Goal: Task Accomplishment & Management: Use online tool/utility

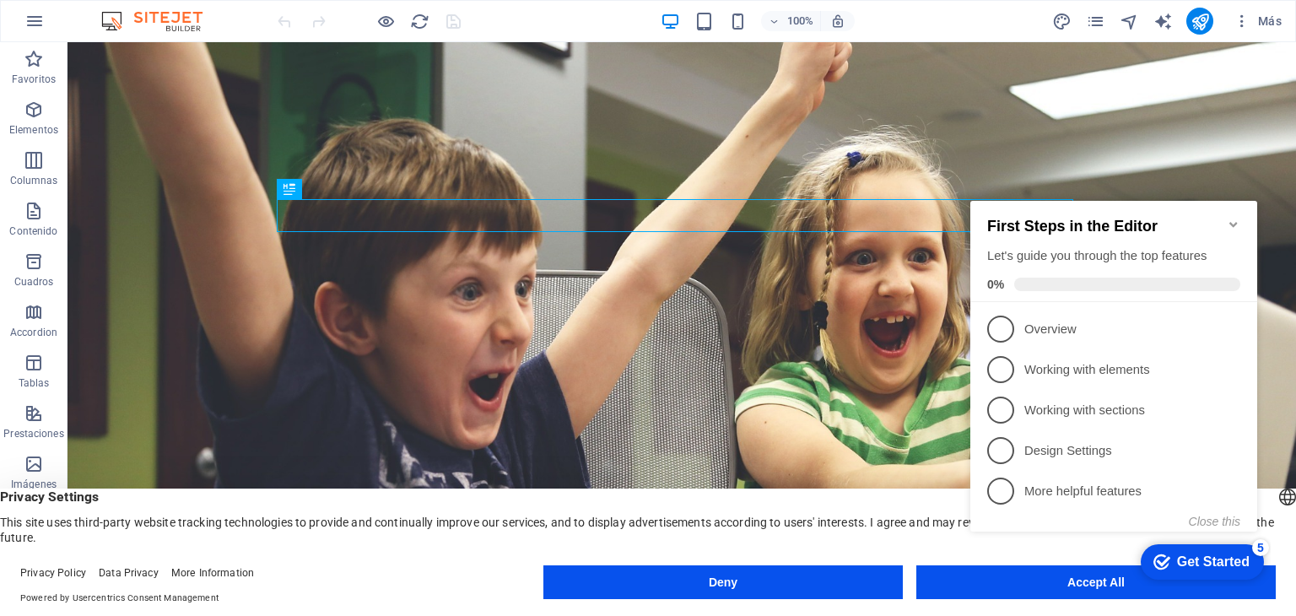
click at [1238, 218] on icon "Minimize checklist" at bounding box center [1233, 224] width 13 height 13
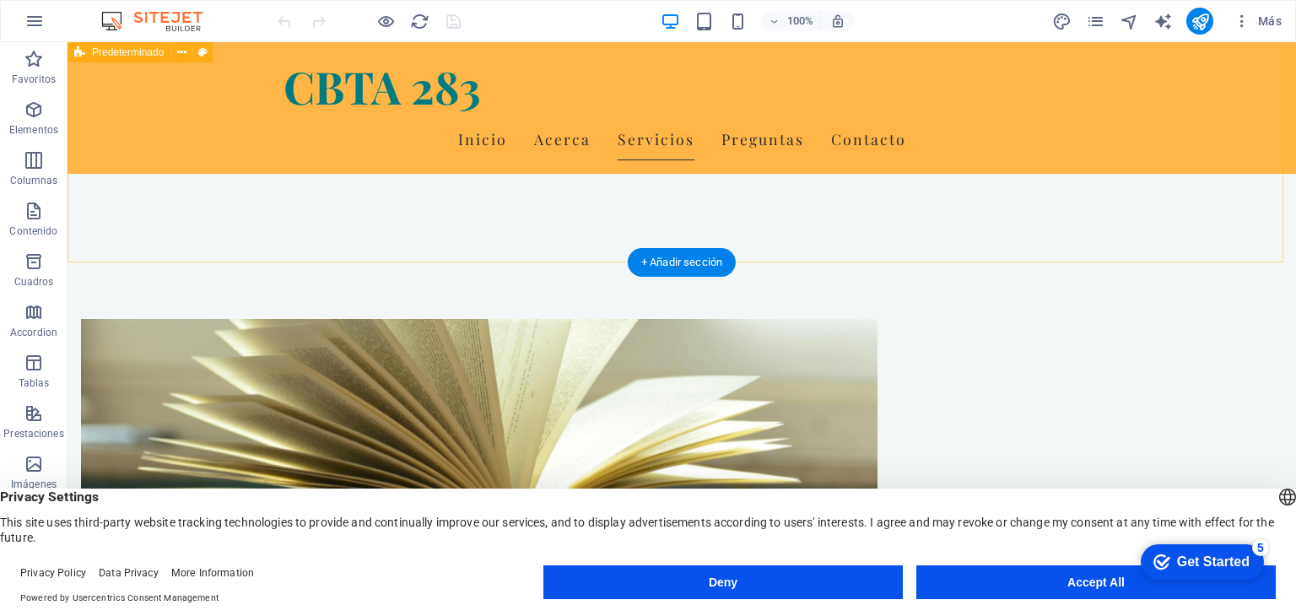
scroll to position [759, 0]
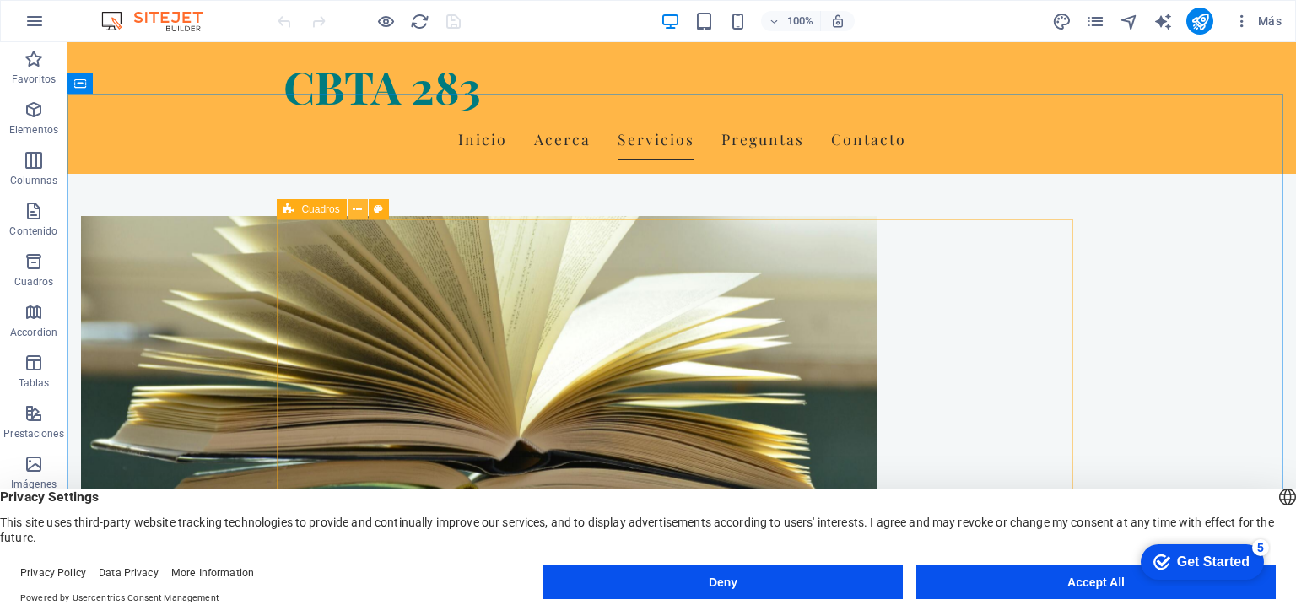
click at [354, 212] on icon at bounding box center [357, 210] width 9 height 18
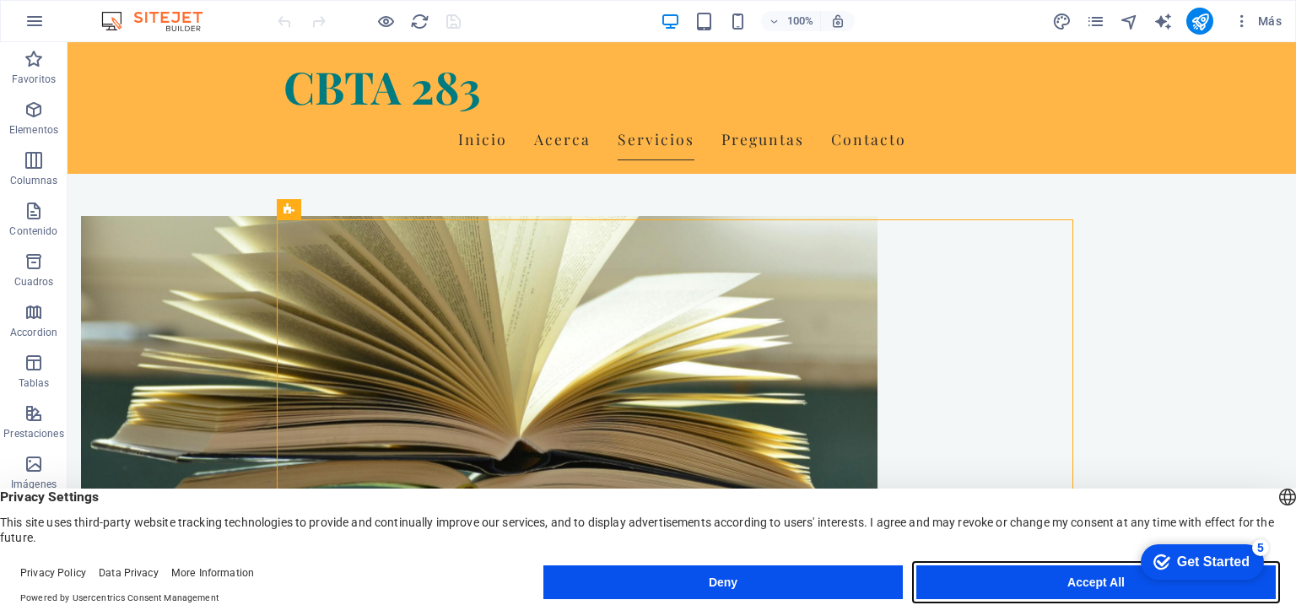
click at [1044, 578] on button "Accept All" at bounding box center [1095, 582] width 359 height 34
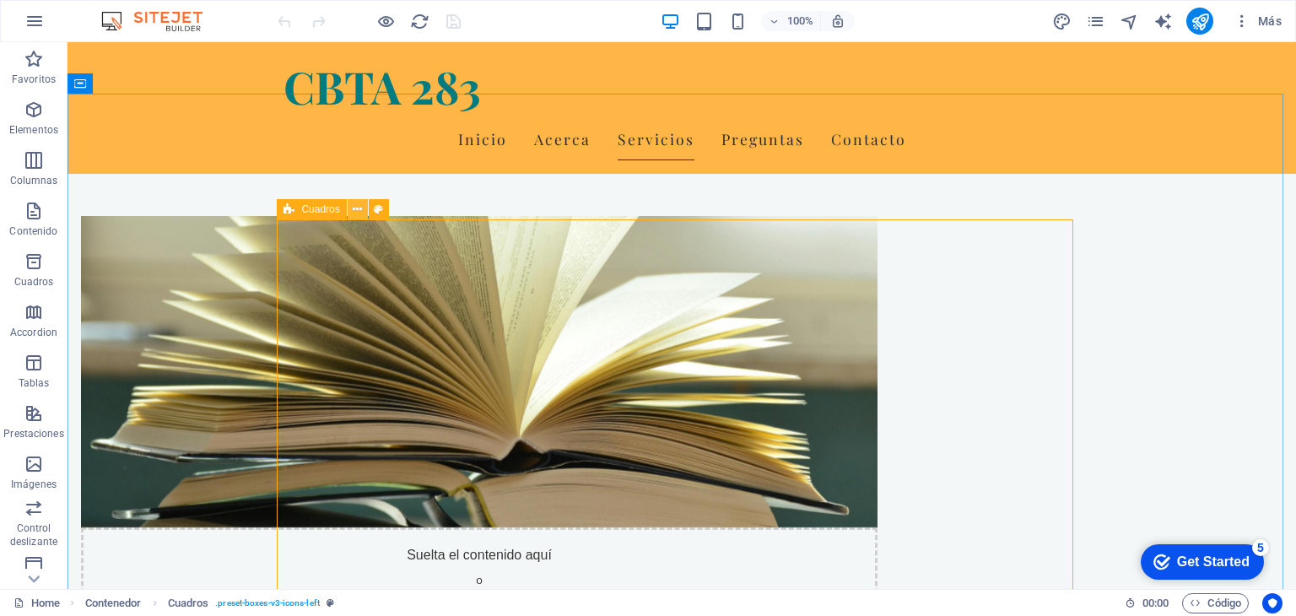
click at [361, 208] on icon at bounding box center [357, 210] width 9 height 18
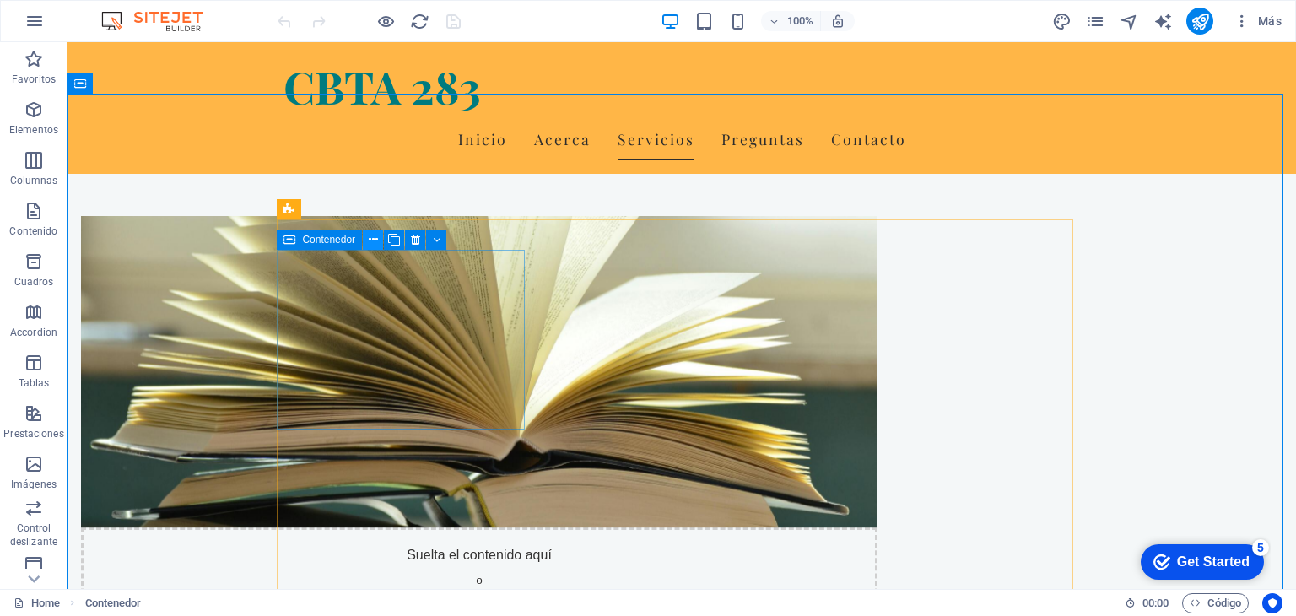
click at [373, 242] on icon at bounding box center [373, 240] width 9 height 18
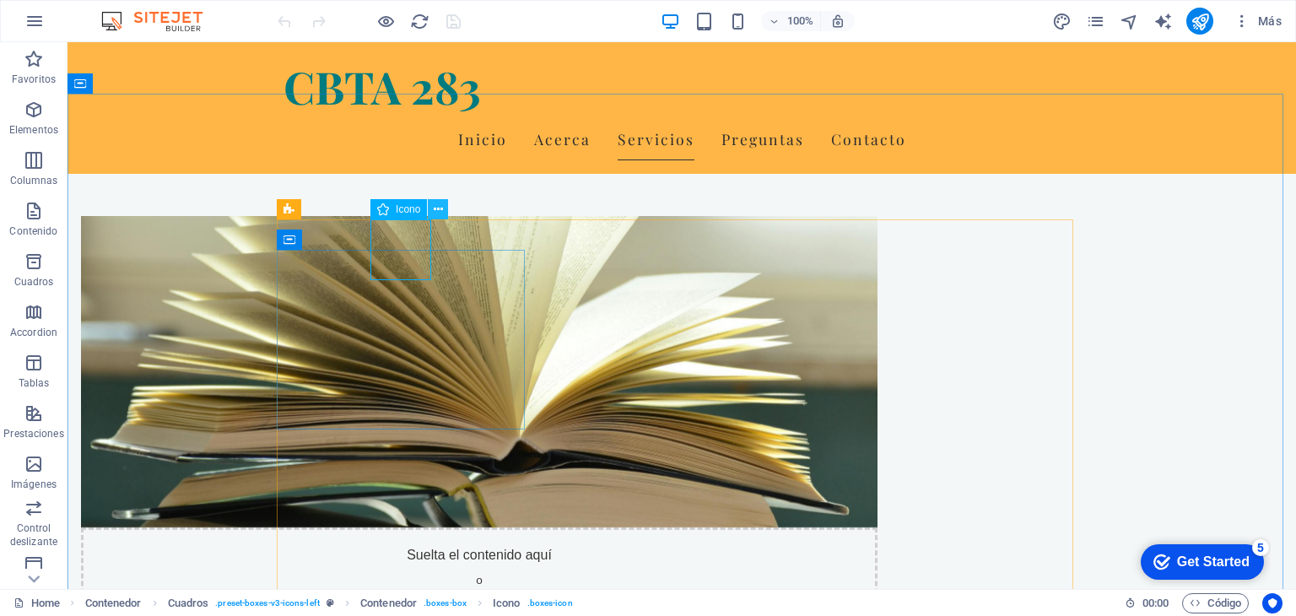
click at [437, 211] on icon at bounding box center [438, 210] width 9 height 18
select select "xMidYMid"
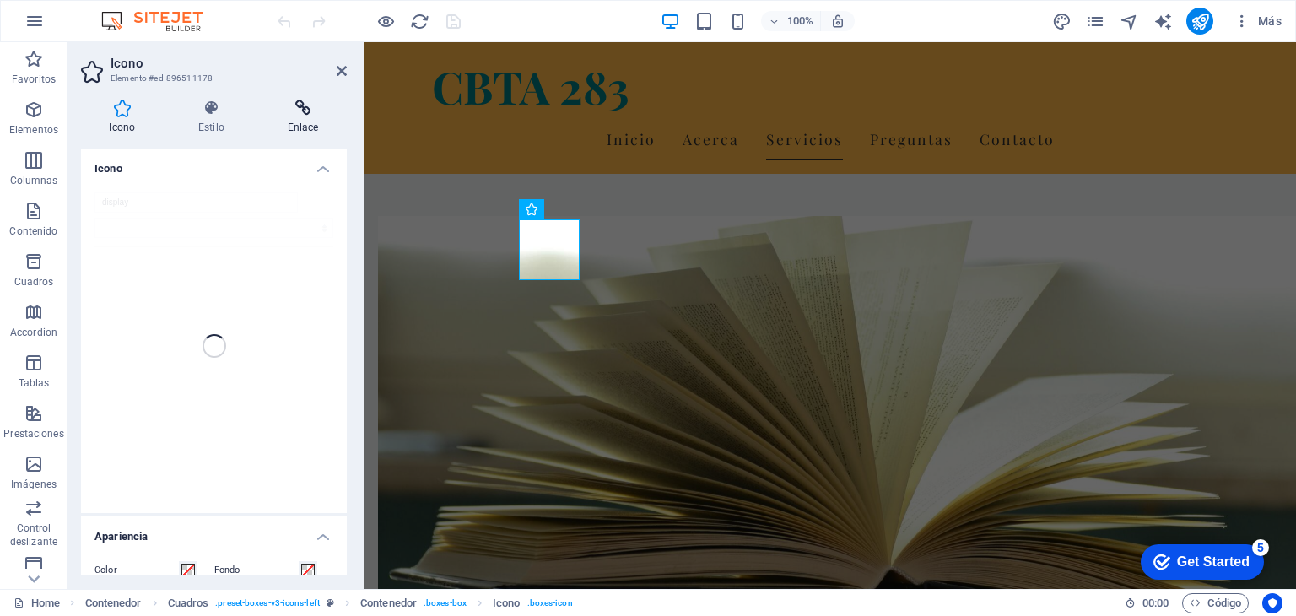
click at [307, 116] on h4 "Enlace" at bounding box center [303, 117] width 88 height 35
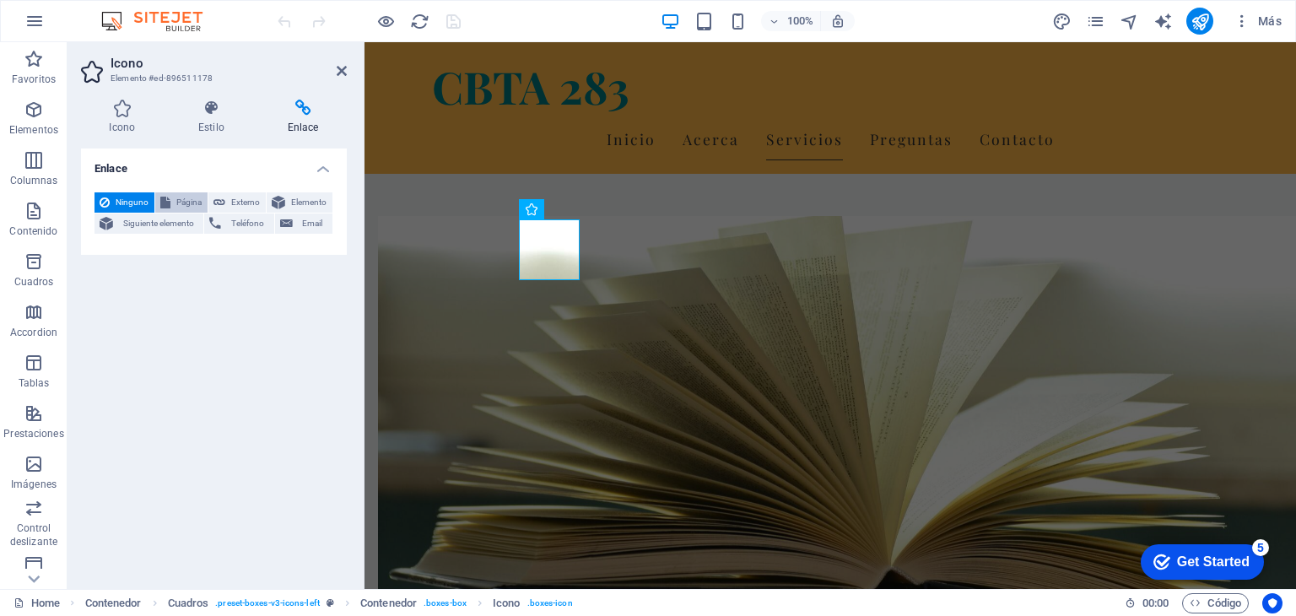
click at [192, 197] on span "Página" at bounding box center [188, 202] width 27 height 20
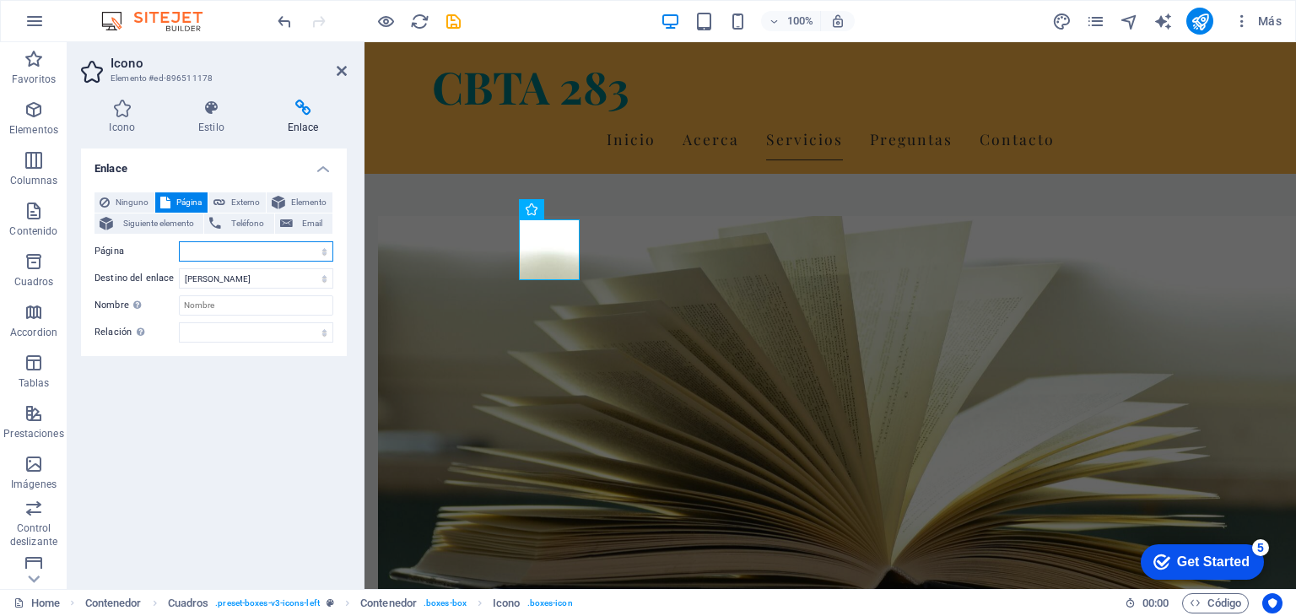
click at [246, 251] on select "Home Subpage Legal Notice Privacy" at bounding box center [256, 251] width 154 height 20
click at [250, 248] on select "Home Subpage Legal Notice Privacy" at bounding box center [256, 251] width 154 height 20
click at [251, 256] on select "Home Subpage Legal Notice Privacy" at bounding box center [256, 251] width 154 height 20
select select "1"
click at [179, 241] on select "Home Subpage Legal Notice Privacy" at bounding box center [256, 251] width 154 height 20
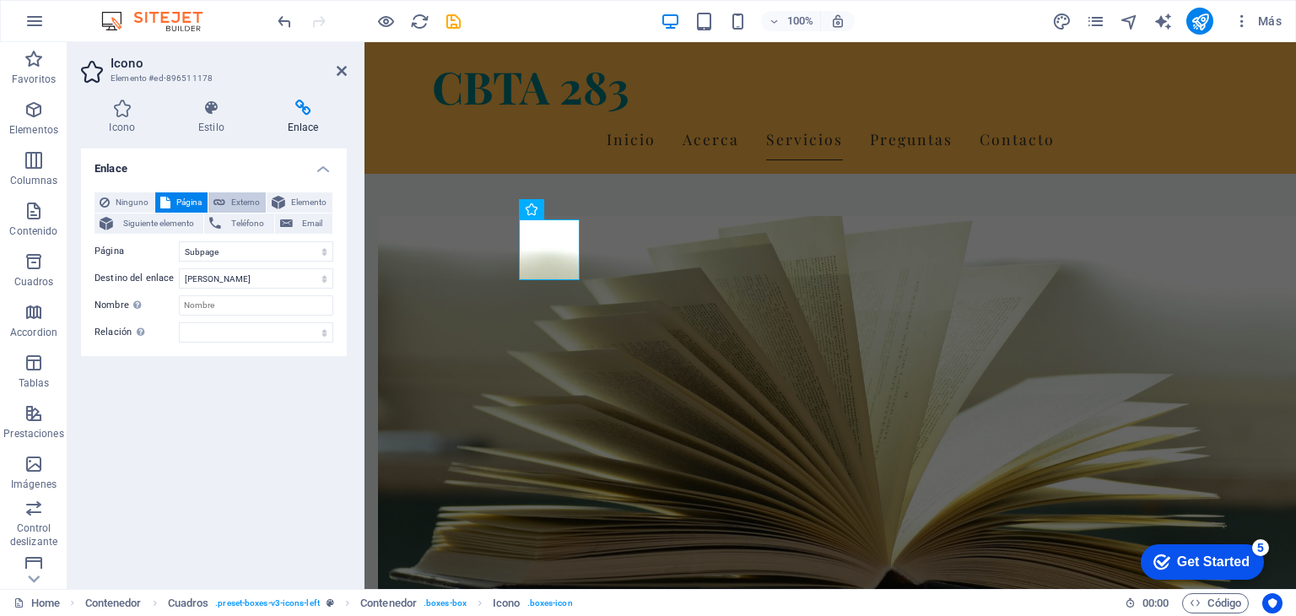
click at [239, 203] on span "Externo" at bounding box center [245, 202] width 30 height 20
select select "blank"
type input "[URL][DOMAIN_NAME]"
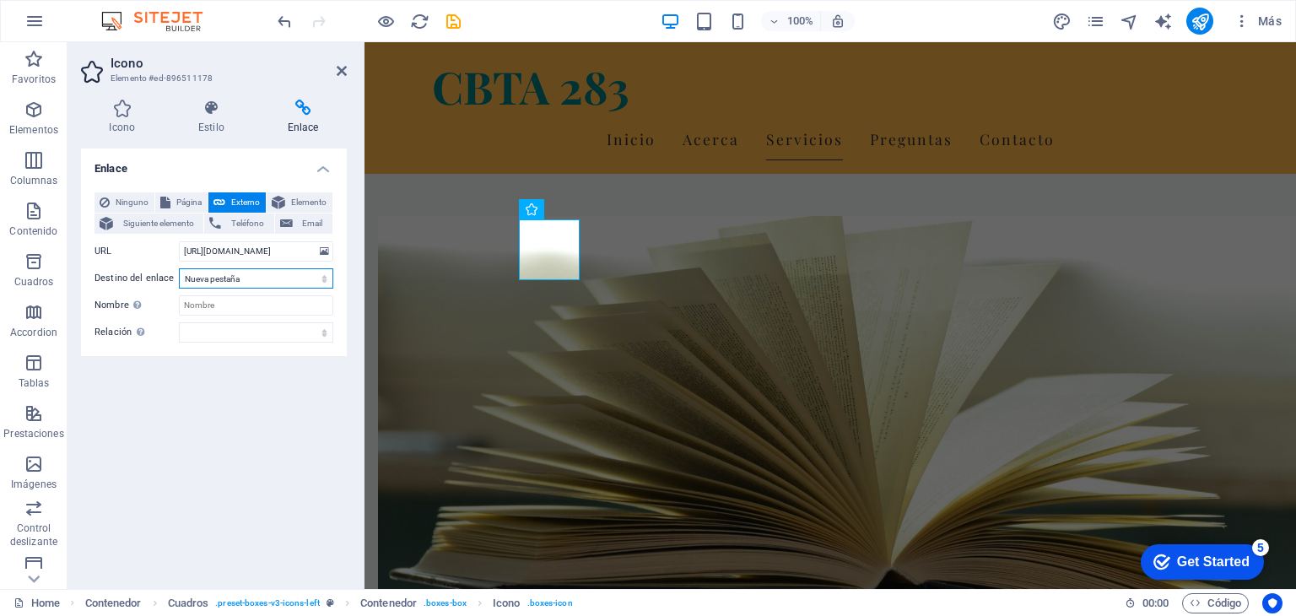
click at [246, 278] on select "Nueva pestaña Misma pestaña Superposición" at bounding box center [256, 278] width 154 height 20
select select
click at [179, 268] on select "Nueva pestaña Misma pestaña Superposición" at bounding box center [256, 278] width 154 height 20
click at [248, 305] on input "Nombre Una descripción adicional del enlace no debería ser igual al texto del e…" at bounding box center [256, 305] width 154 height 20
type input "Moodle CBTA 283"
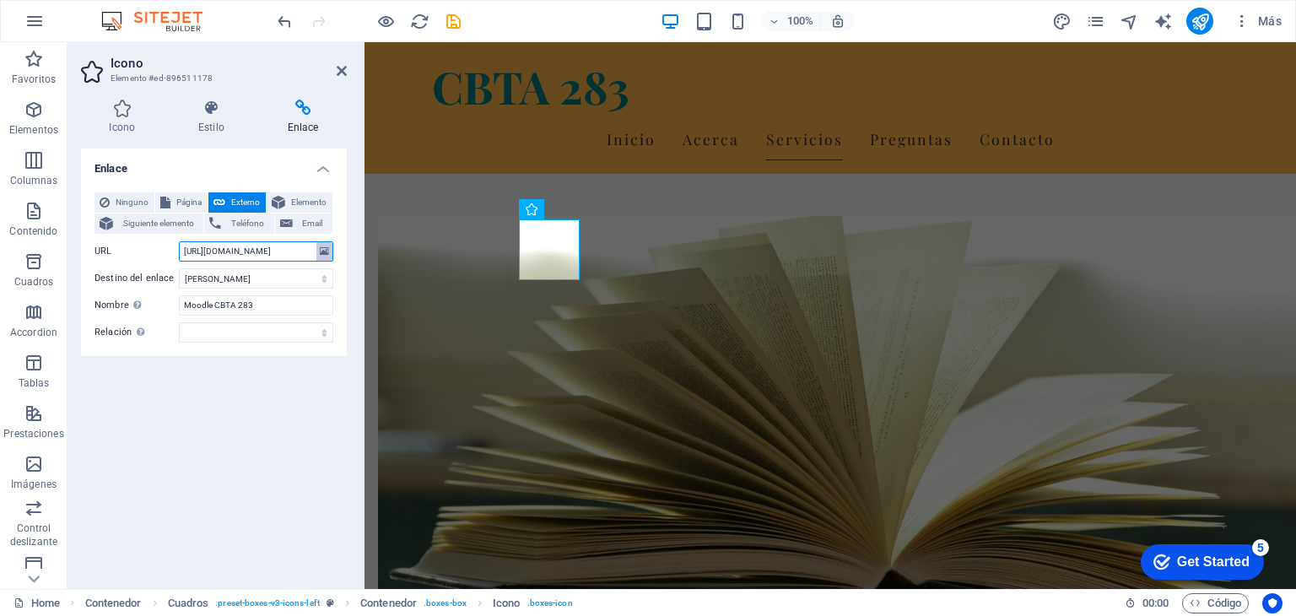
scroll to position [0, 1]
drag, startPoint x: 182, startPoint y: 249, endPoint x: 327, endPoint y: 257, distance: 145.4
click at [327, 257] on div "URL [URL][DOMAIN_NAME]" at bounding box center [213, 251] width 239 height 20
click at [197, 171] on h4 "Enlace" at bounding box center [214, 163] width 266 height 30
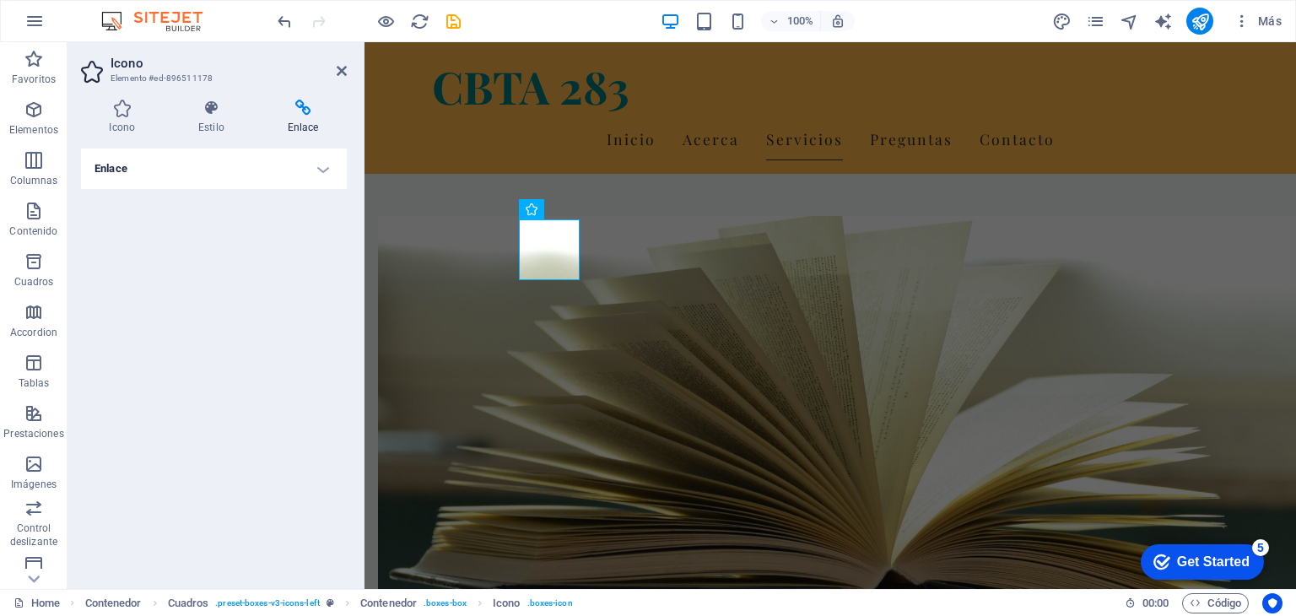
click at [309, 175] on h4 "Enlace" at bounding box center [214, 168] width 266 height 40
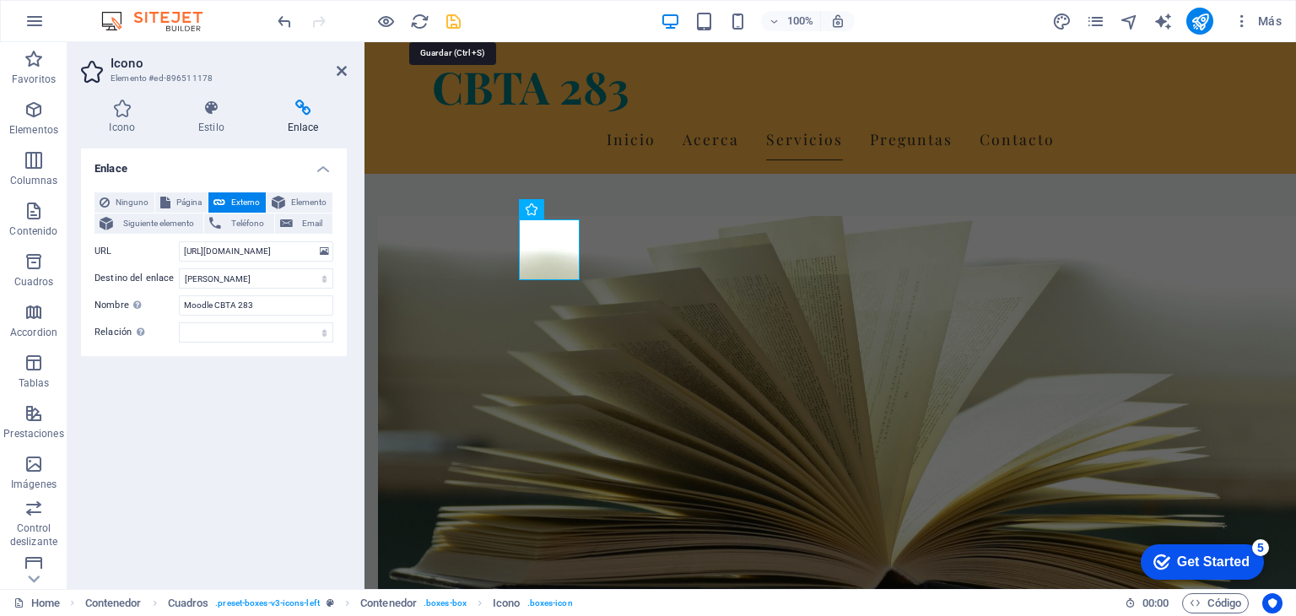
click at [449, 21] on icon "save" at bounding box center [453, 21] width 19 height 19
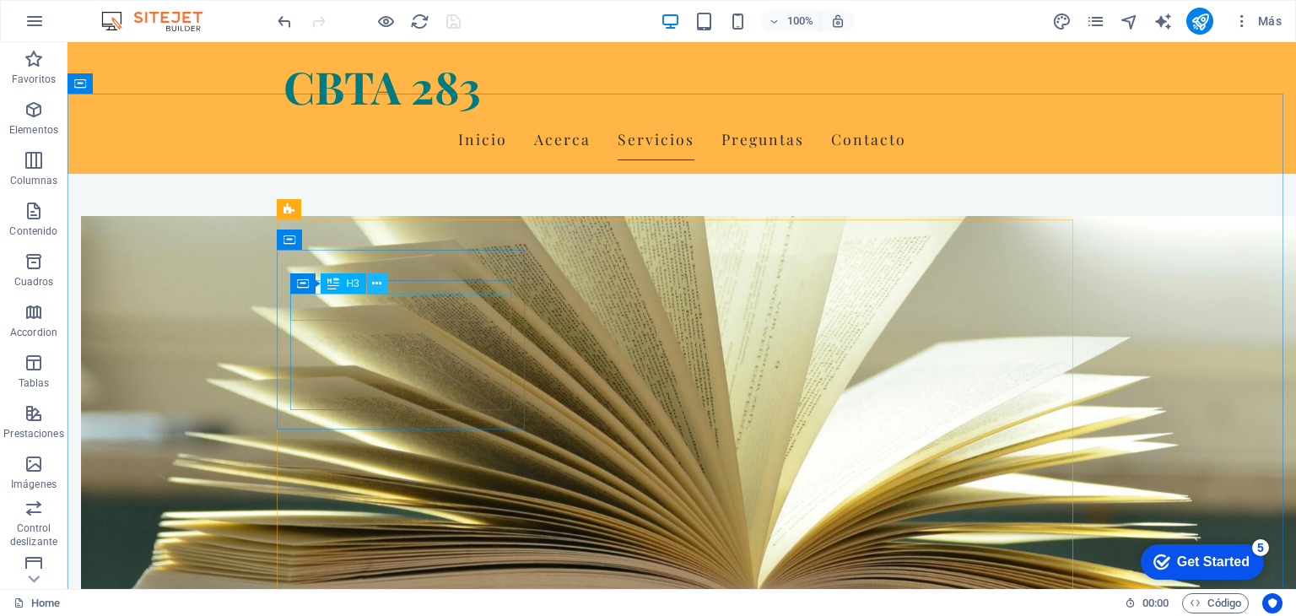
click at [378, 286] on icon at bounding box center [376, 284] width 9 height 18
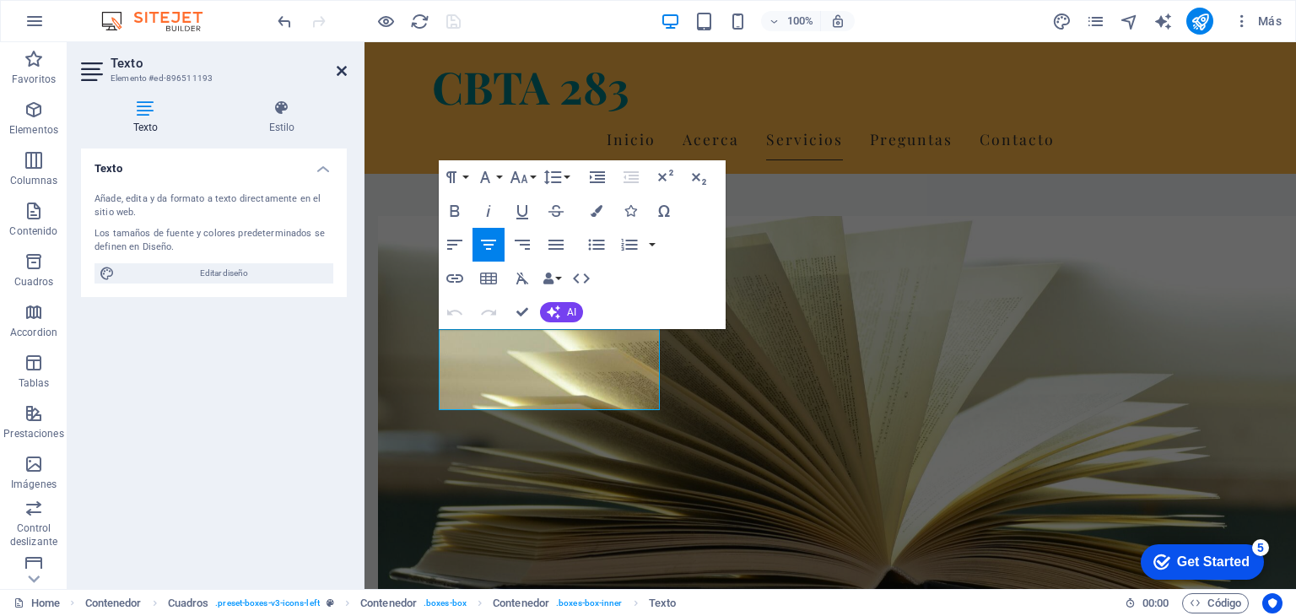
click at [337, 72] on icon at bounding box center [342, 70] width 10 height 13
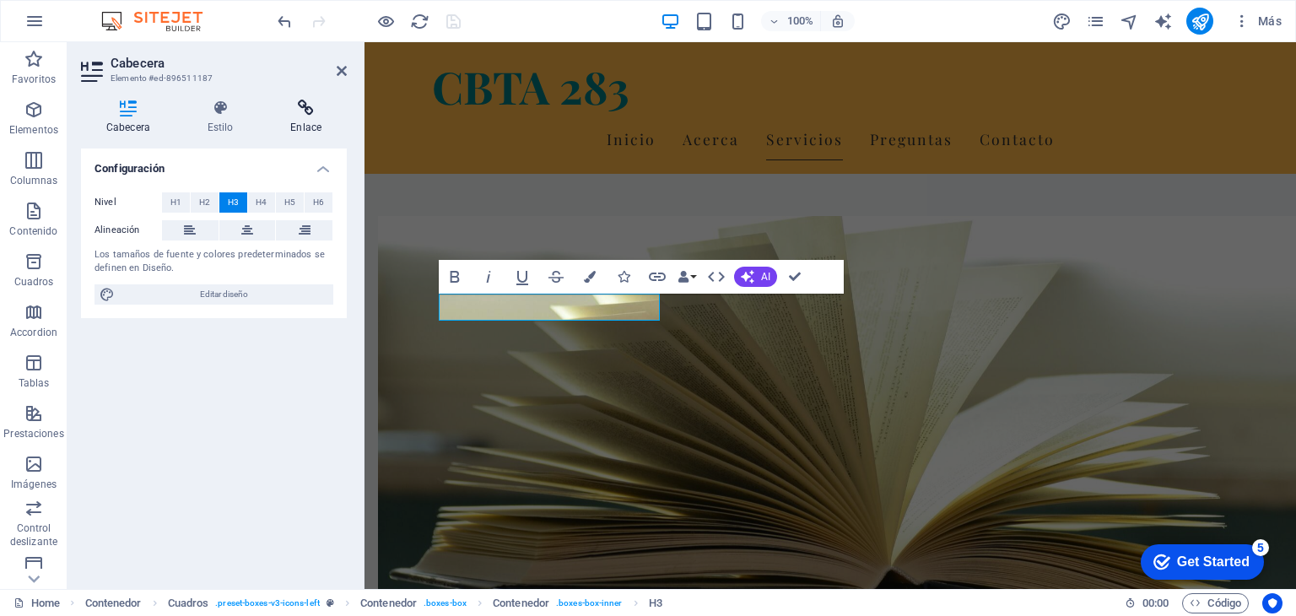
click at [309, 109] on icon at bounding box center [306, 108] width 82 height 17
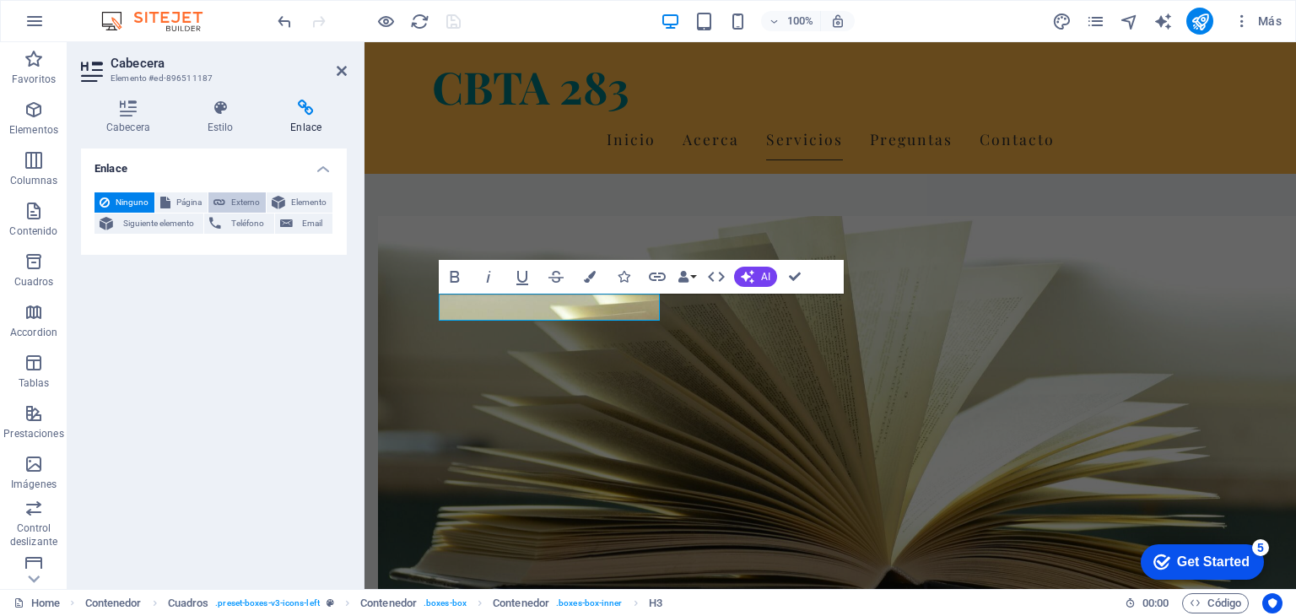
click at [240, 200] on span "Externo" at bounding box center [245, 202] width 30 height 20
select select "blank"
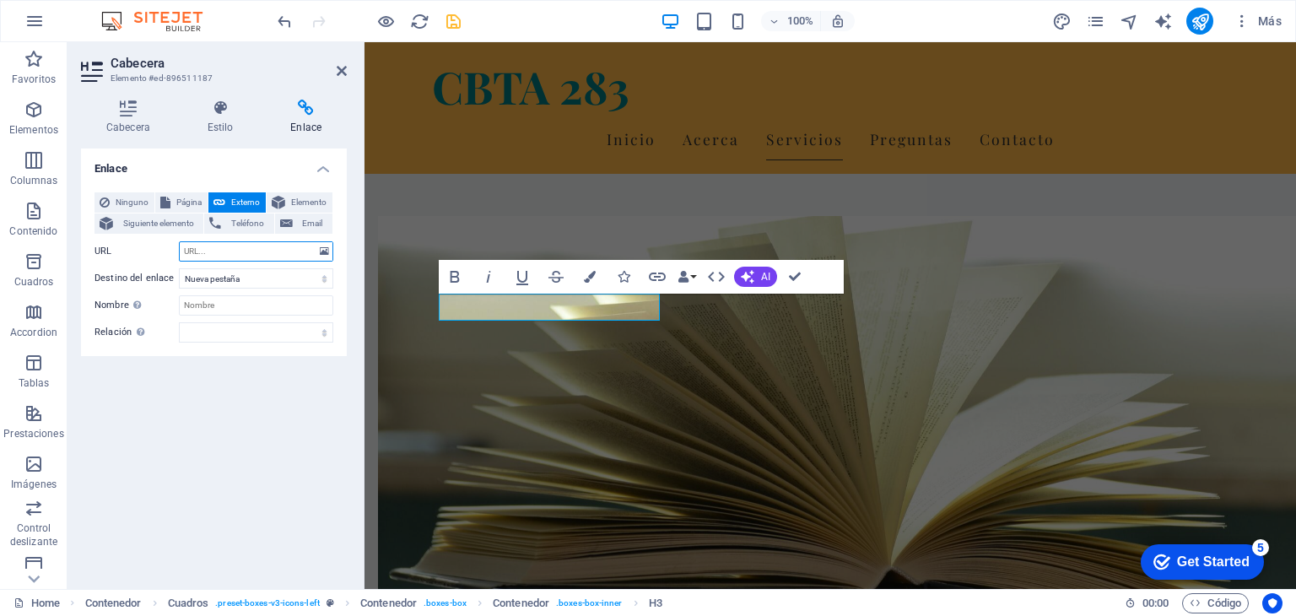
paste input "[URL][DOMAIN_NAME]"
type input "[URL][DOMAIN_NAME]"
click at [258, 278] on select "Nueva pestaña Misma pestaña Superposición" at bounding box center [256, 278] width 154 height 20
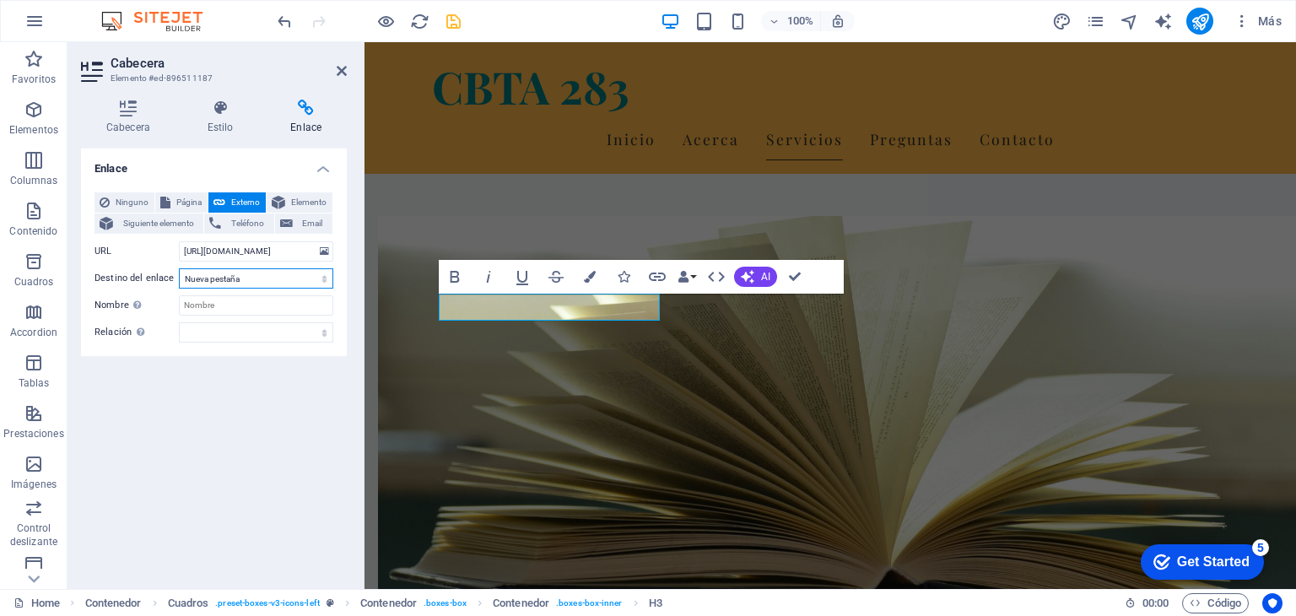
select select
click at [179, 268] on select "Nueva pestaña Misma pestaña Superposición" at bounding box center [256, 278] width 154 height 20
click at [247, 308] on input "Nombre Una descripción adicional del enlace no debería ser igual al texto del e…" at bounding box center [256, 305] width 154 height 20
type input "Moodle CBTA 283"
click at [451, 22] on icon "save" at bounding box center [453, 21] width 19 height 19
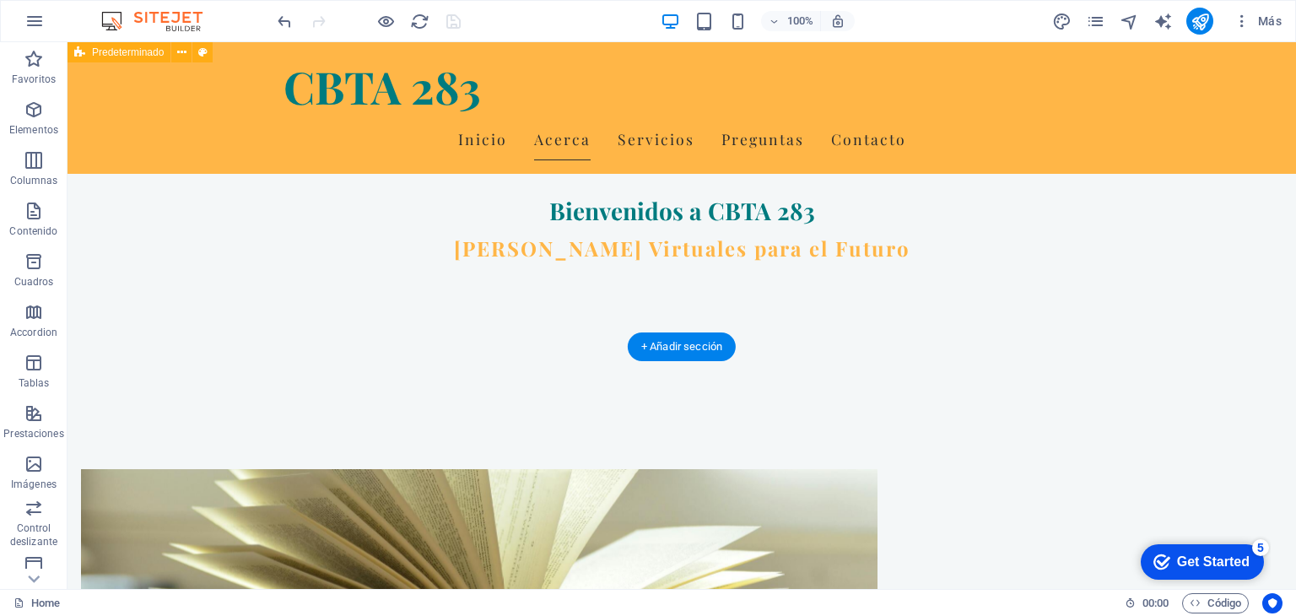
scroll to position [253, 0]
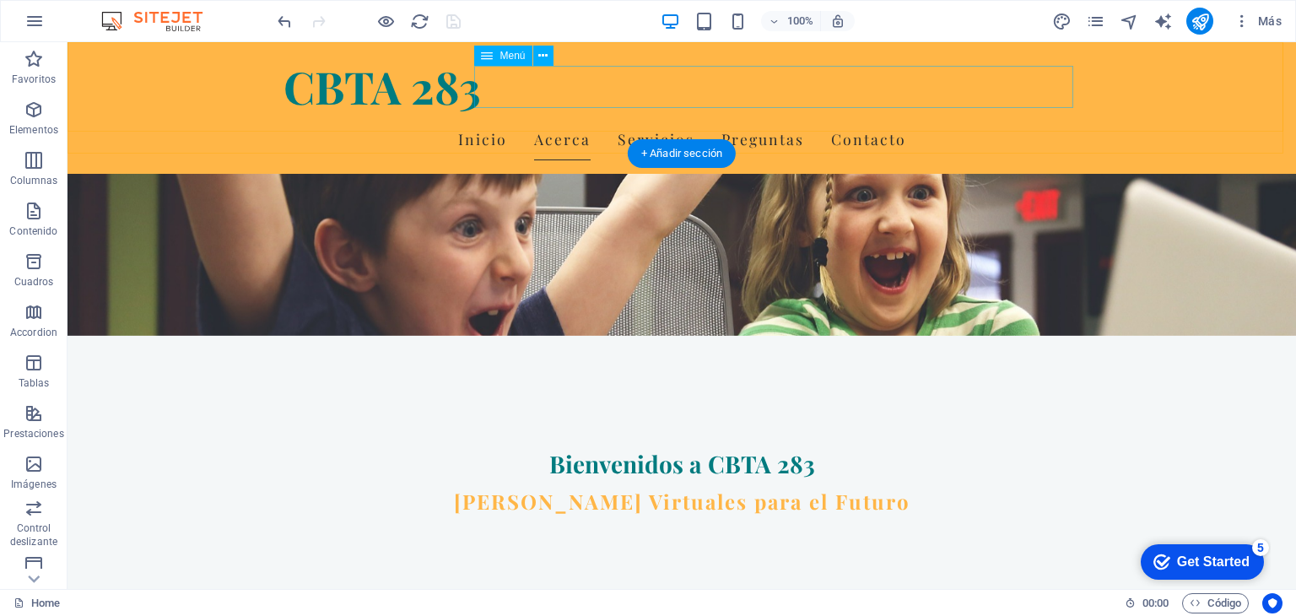
click at [746, 118] on nav "Inicio Acerca Servicios Preguntas Contacto" at bounding box center [681, 139] width 796 height 42
select select
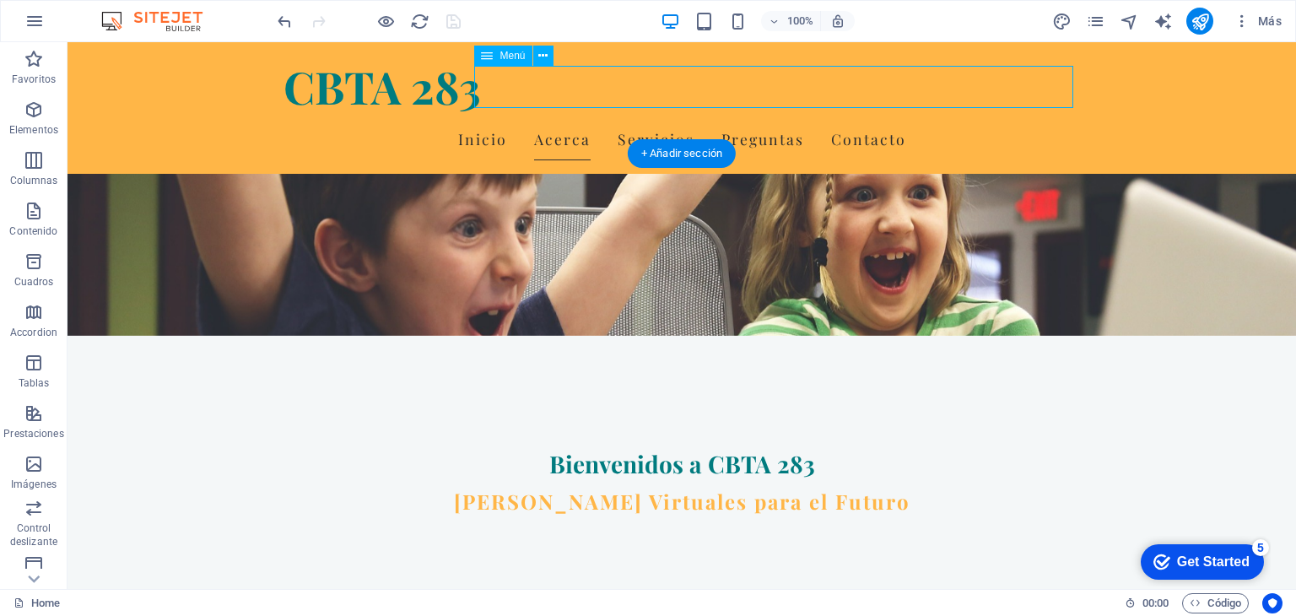
select select
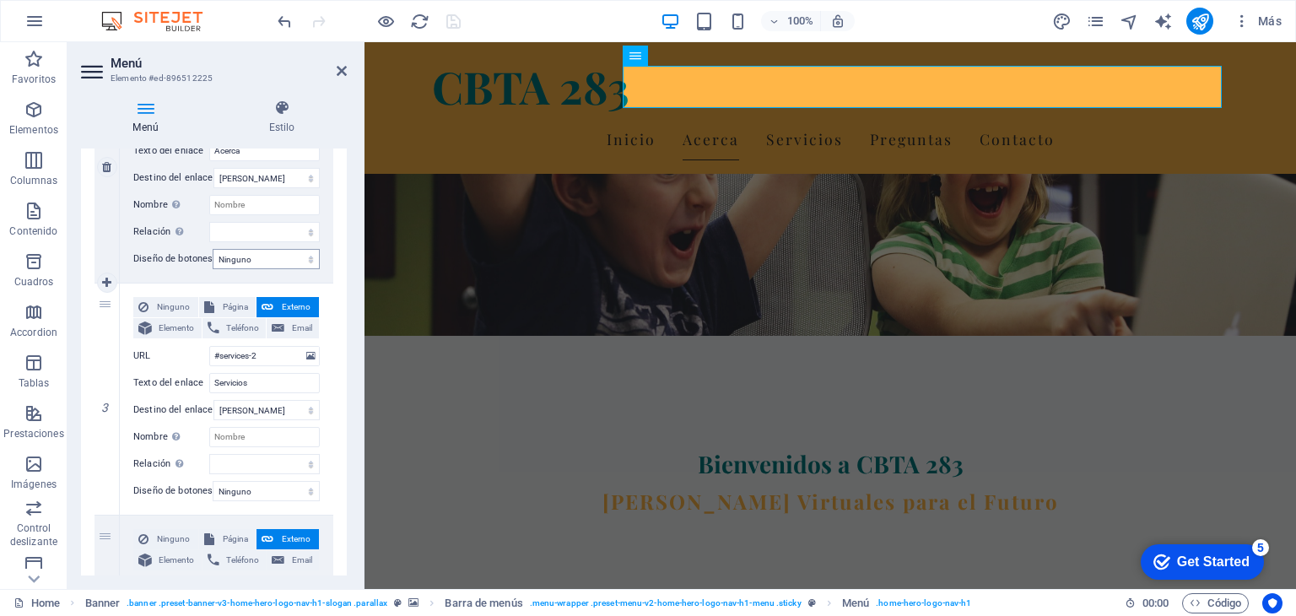
scroll to position [506, 0]
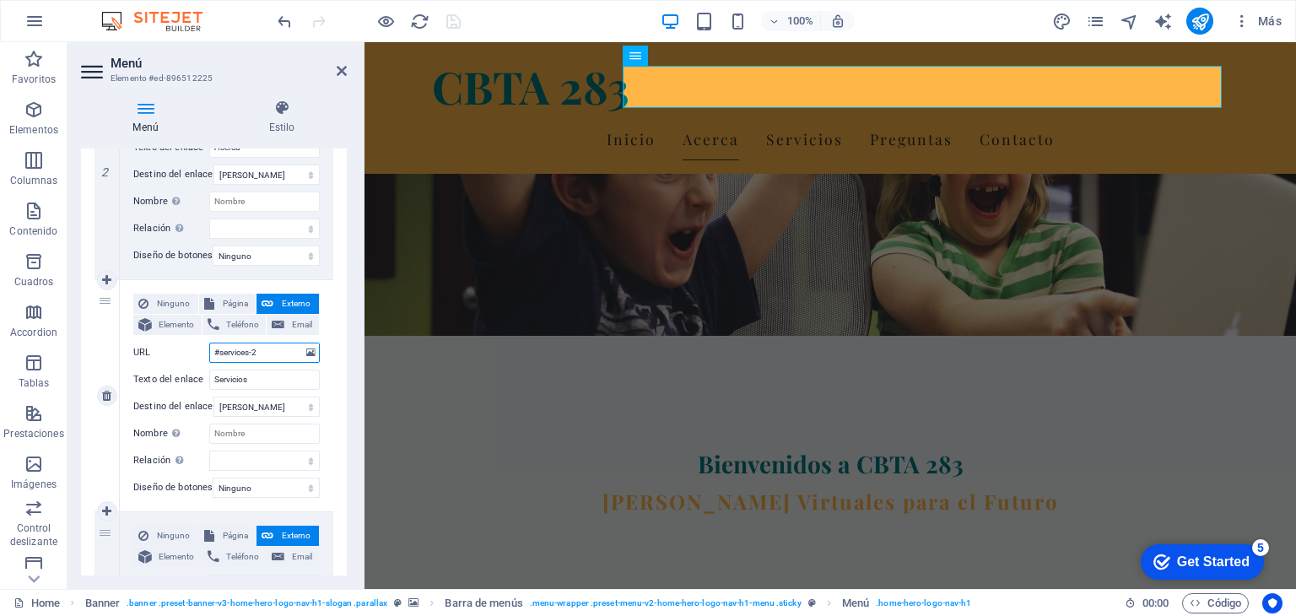
click at [282, 353] on input "#services-2" at bounding box center [264, 353] width 111 height 20
drag, startPoint x: 281, startPoint y: 348, endPoint x: 208, endPoint y: 349, distance: 73.4
click at [208, 349] on div "URL #services-2" at bounding box center [226, 353] width 186 height 20
paste input "[URL][DOMAIN_NAME]"
type input "[URL][DOMAIN_NAME]"
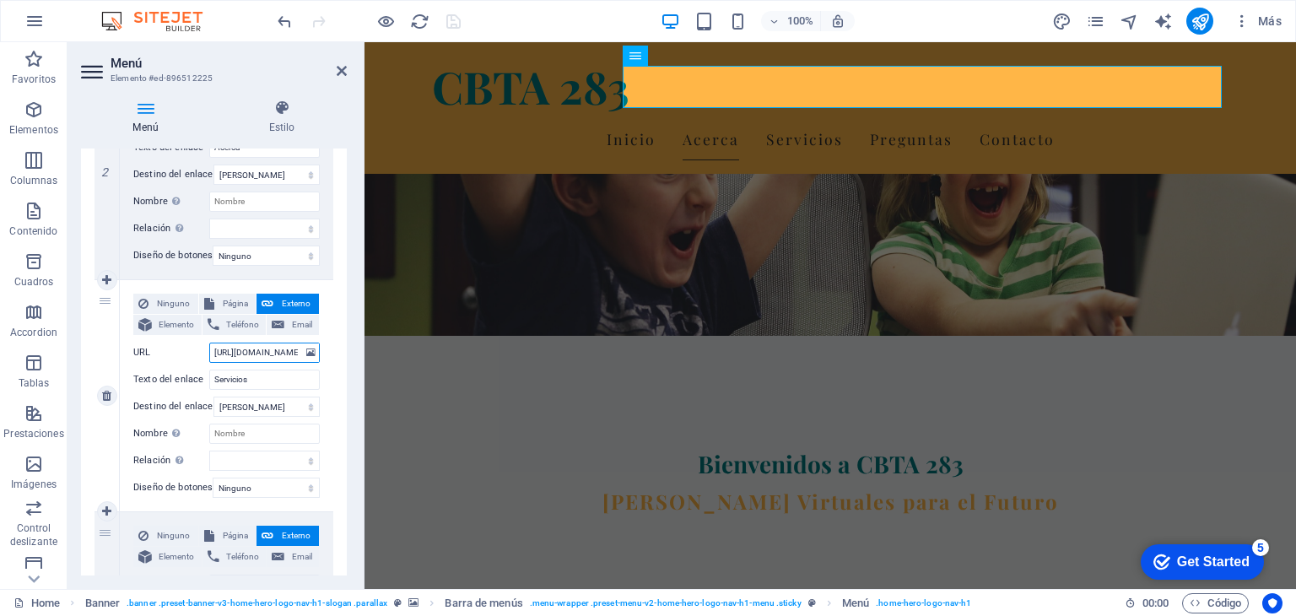
scroll to position [0, 48]
select select
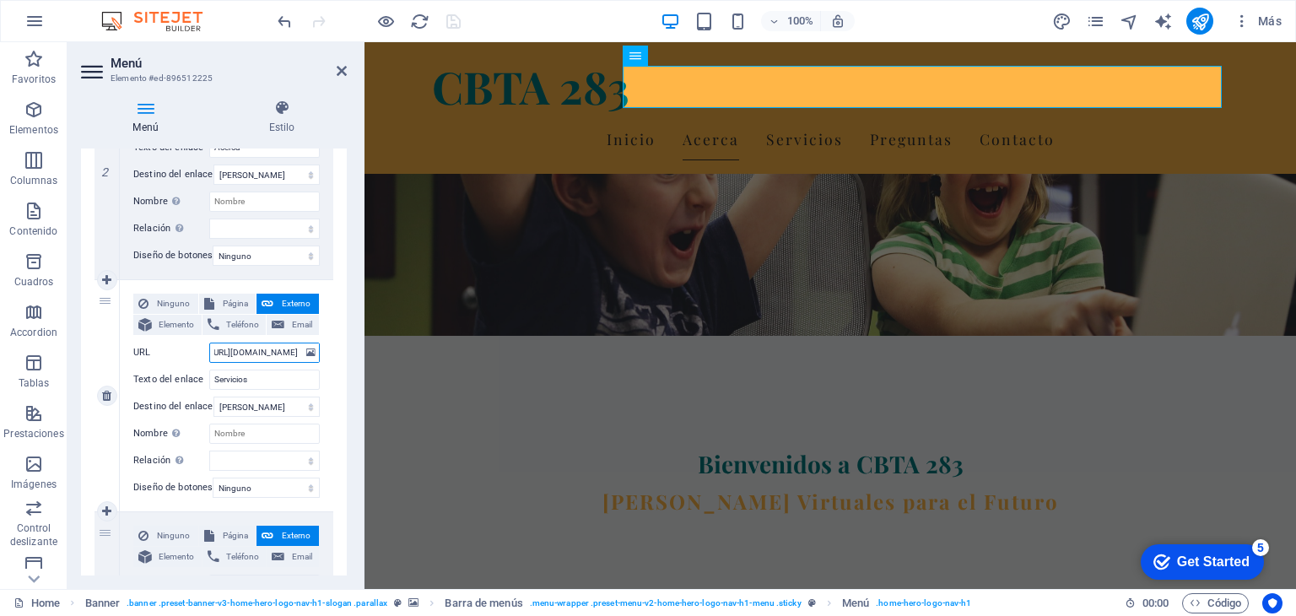
select select
type input "[URL][DOMAIN_NAME]"
click at [453, 24] on icon "save" at bounding box center [453, 21] width 19 height 19
